Goal: Task Accomplishment & Management: Complete application form

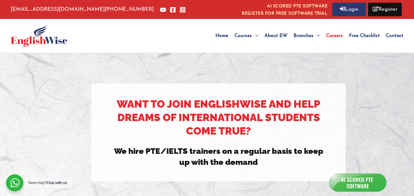
scroll to position [204, 0]
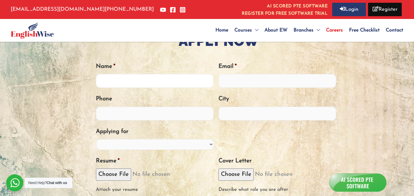
click at [116, 80] on input "Name *" at bounding box center [155, 81] width 118 height 14
type input "[PERSON_NAME]"
type input "[EMAIL_ADDRESS][DOMAIN_NAME]"
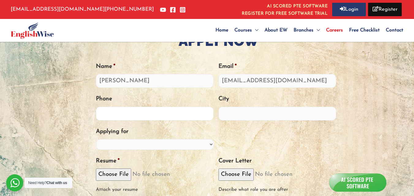
type input "09971914015"
type input "Greater noida west"
click at [105, 144] on select "PTE Trainer IELTS Trainer OET Trainer PTE/IELTS Sales Consultant Branch Manager…" at bounding box center [155, 144] width 118 height 11
select select "Training Manager"
click at [96, 139] on select "PTE Trainer IELTS Trainer OET Trainer PTE/IELTS Sales Consultant Branch Manager…" at bounding box center [155, 144] width 118 height 11
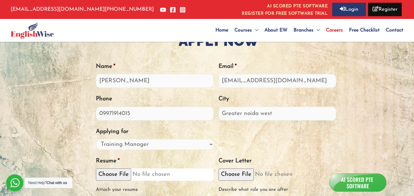
click at [108, 175] on input "Resume *" at bounding box center [155, 175] width 118 height 12
type input "C:\fakepath\Resume_Neha_Sharma2025.pdf"
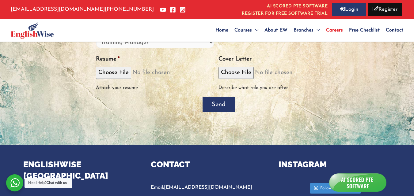
click at [219, 110] on input "Send" at bounding box center [218, 104] width 32 height 15
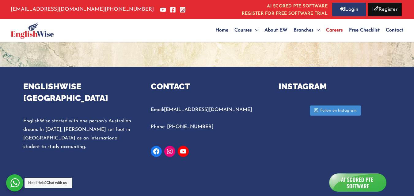
scroll to position [224, 0]
